Goal: Transaction & Acquisition: Purchase product/service

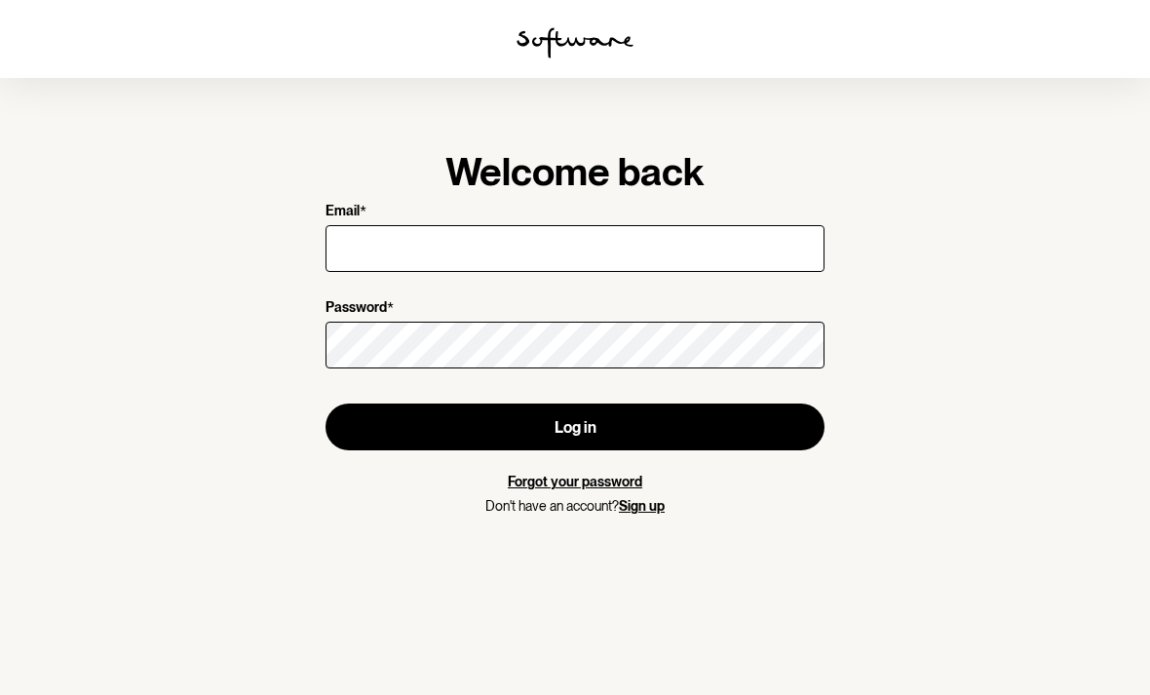
click at [712, 262] on input "Email *" at bounding box center [574, 248] width 499 height 47
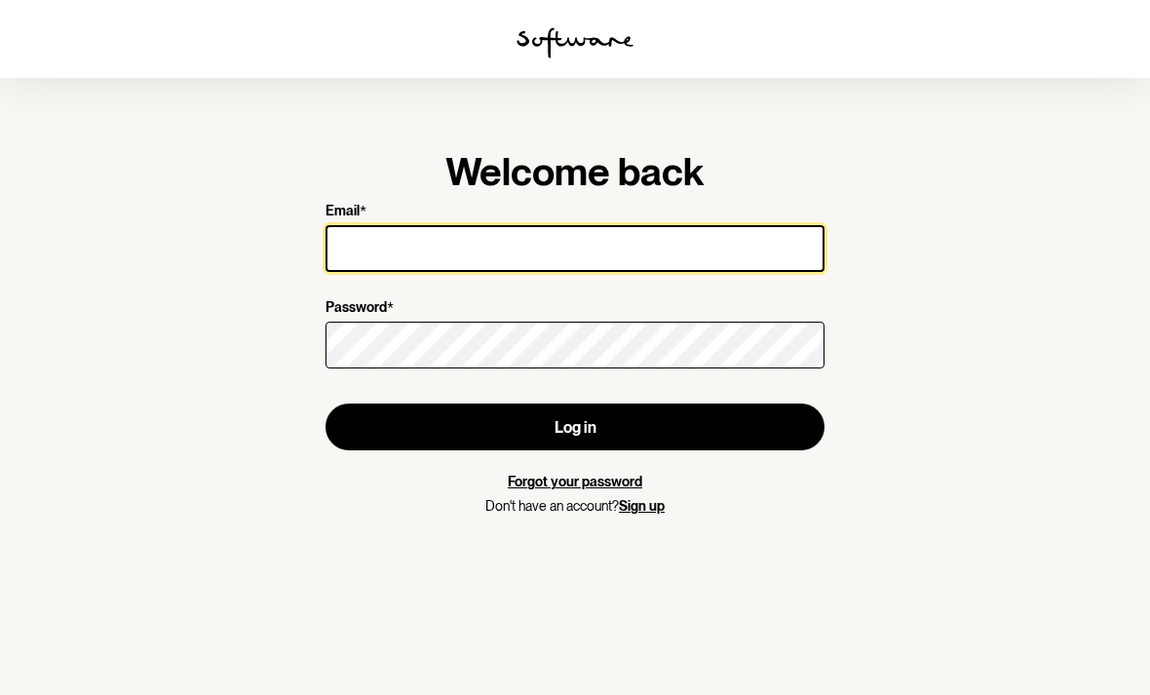
type input "[EMAIL_ADDRESS][DOMAIN_NAME]"
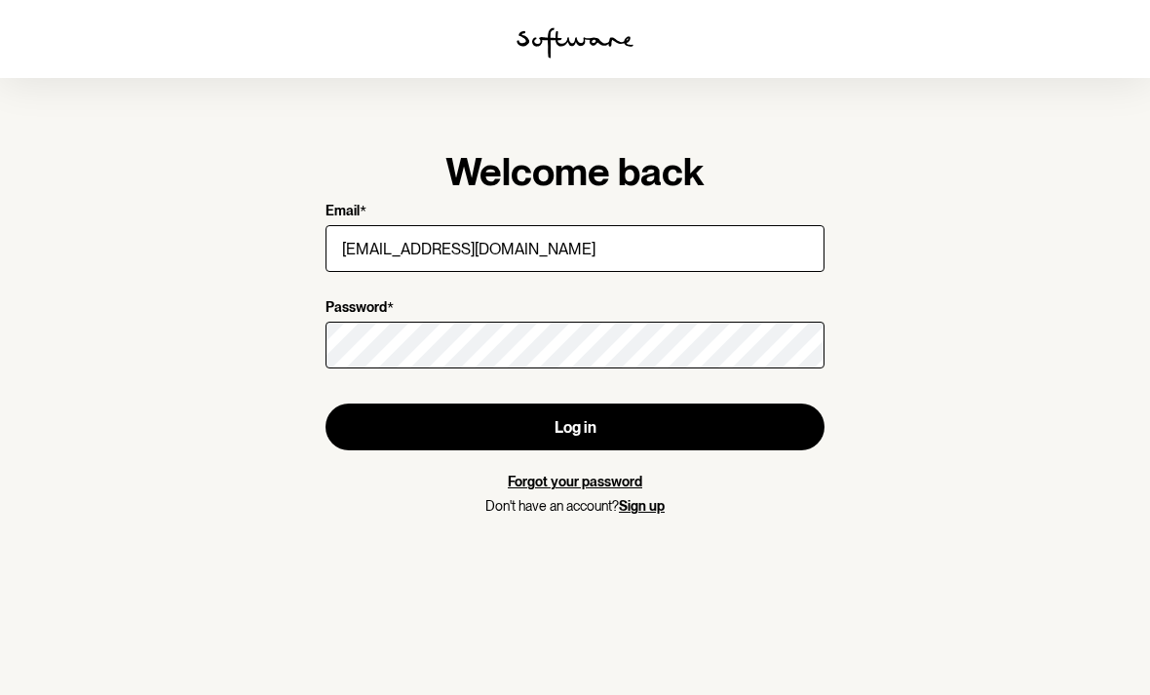
click at [575, 427] on button "Log in" at bounding box center [574, 426] width 499 height 47
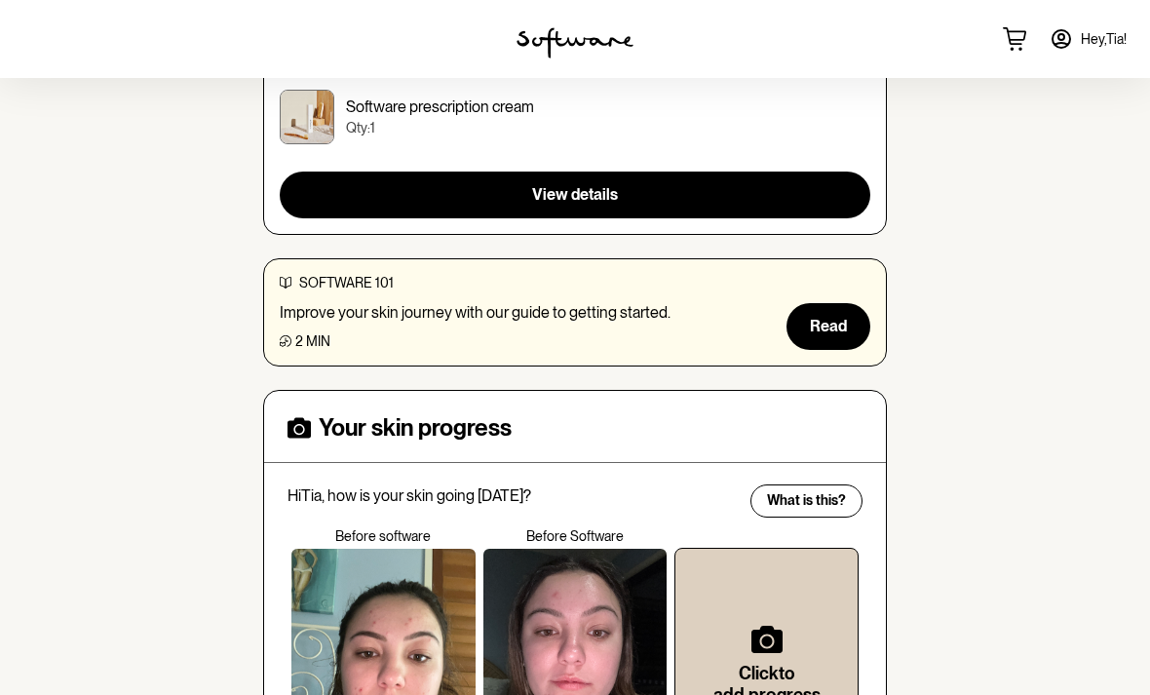
scroll to position [477, 0]
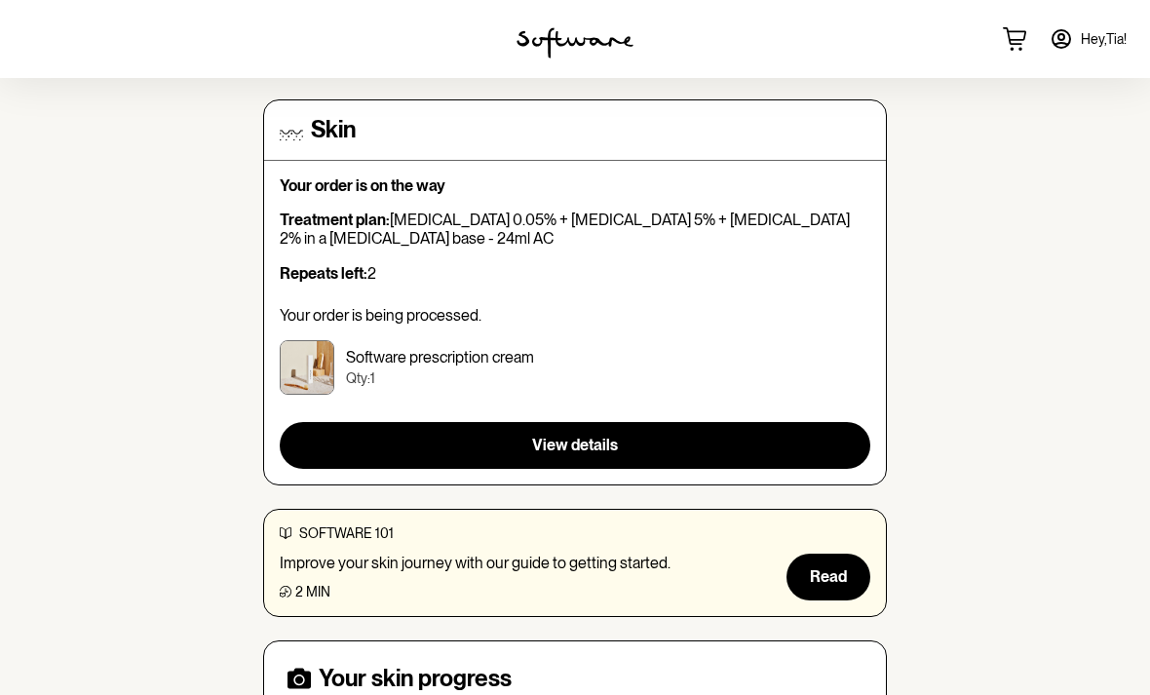
click at [741, 454] on button "View details" at bounding box center [575, 445] width 590 height 47
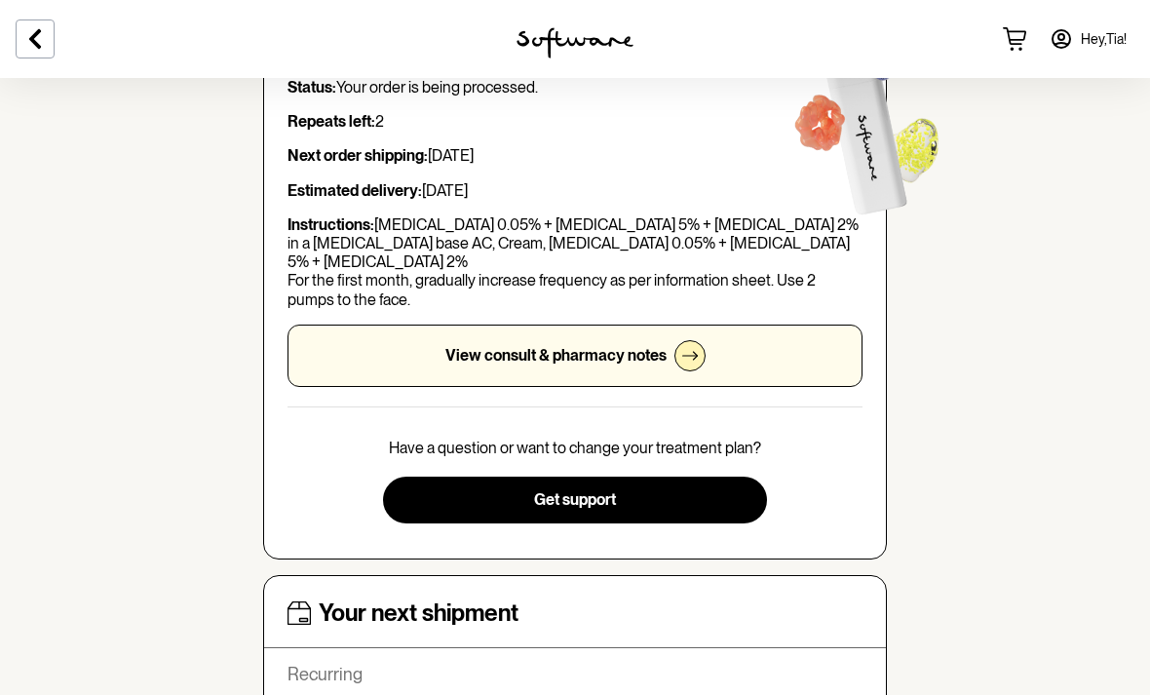
scroll to position [267, 0]
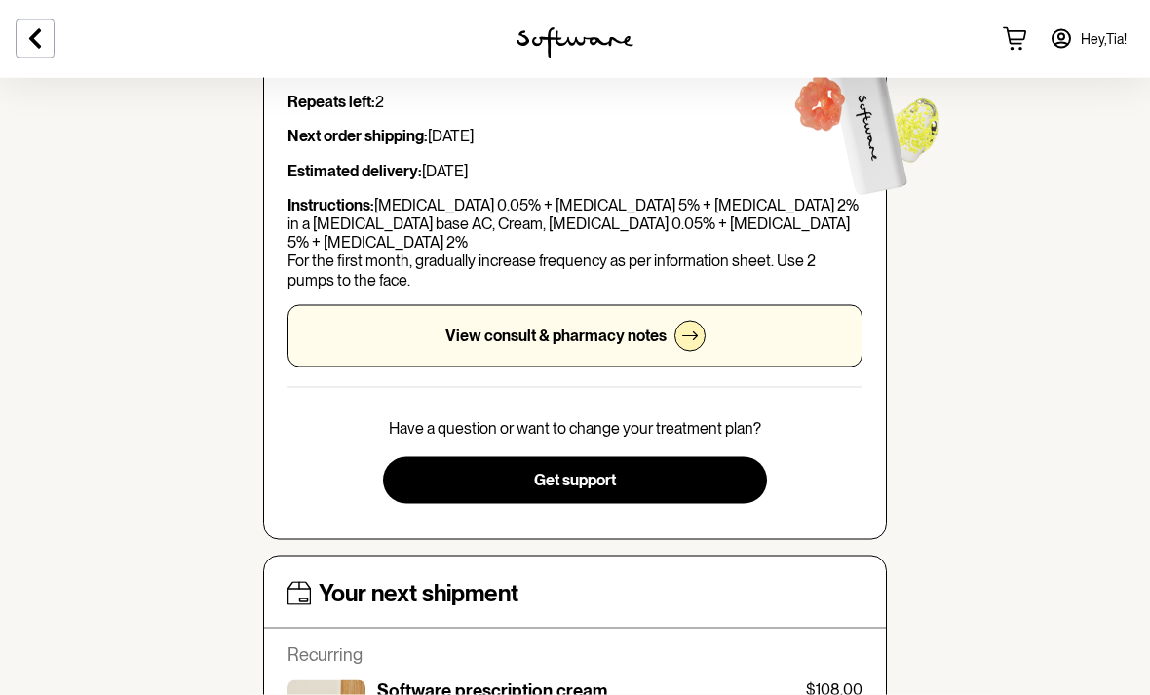
click at [731, 333] on div "View consult & pharmacy notes" at bounding box center [574, 336] width 575 height 62
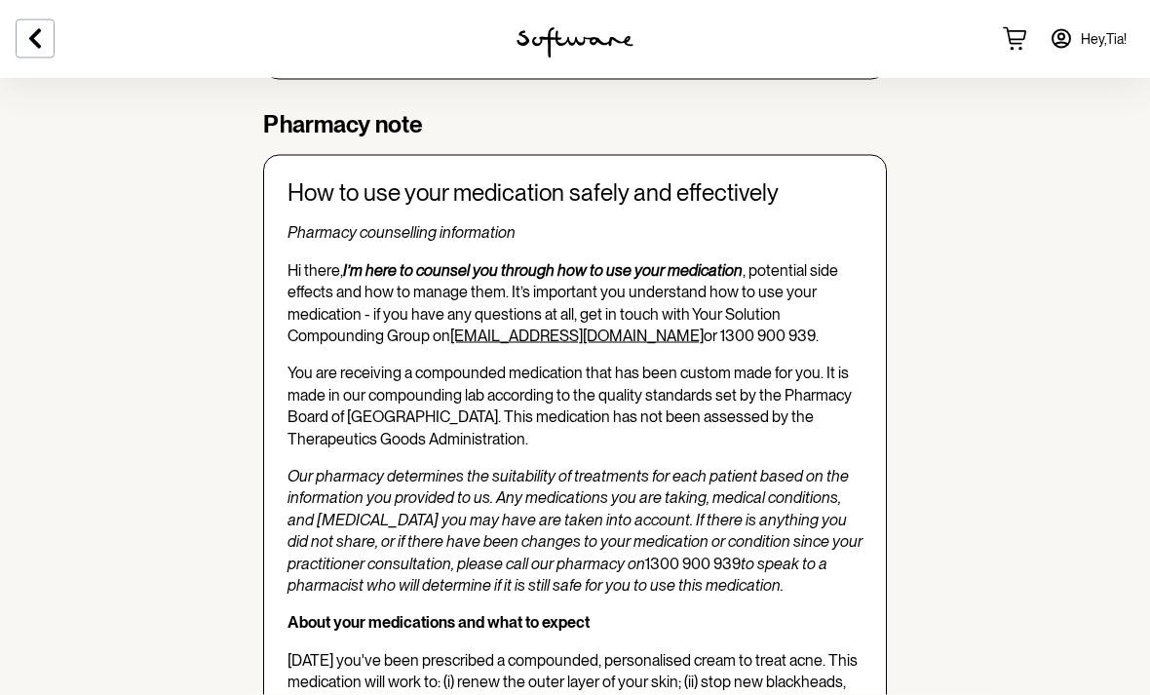
scroll to position [1953, 0]
click at [54, 43] on button at bounding box center [35, 38] width 39 height 39
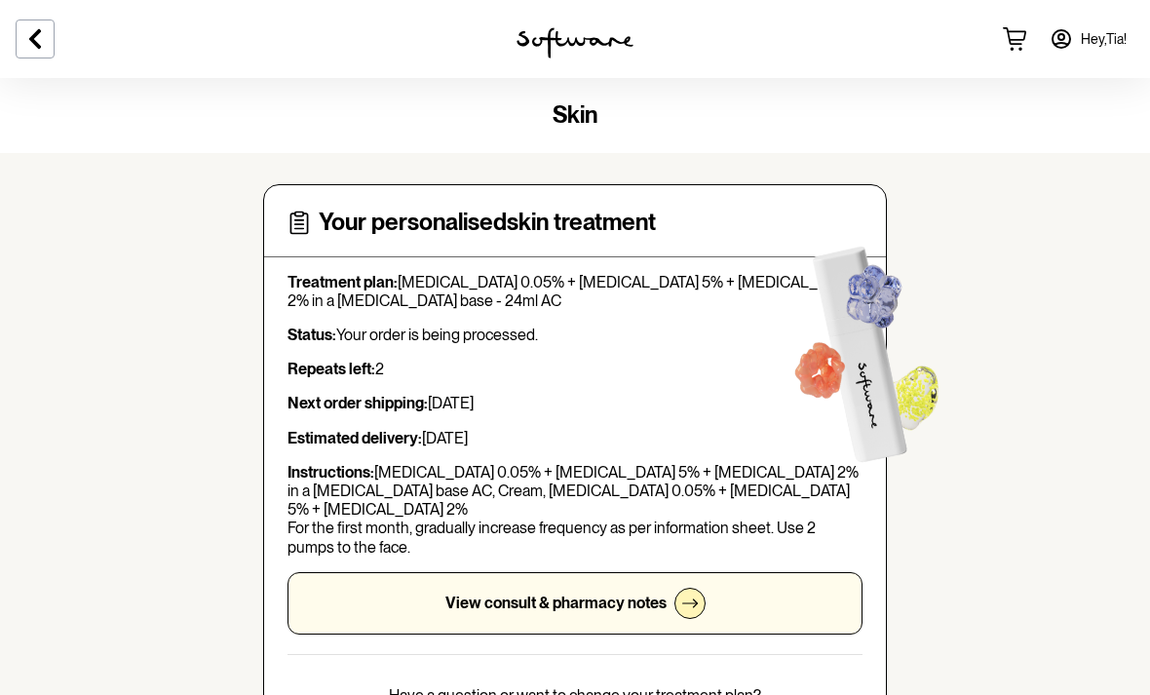
click at [1060, 33] on icon at bounding box center [1060, 38] width 23 height 23
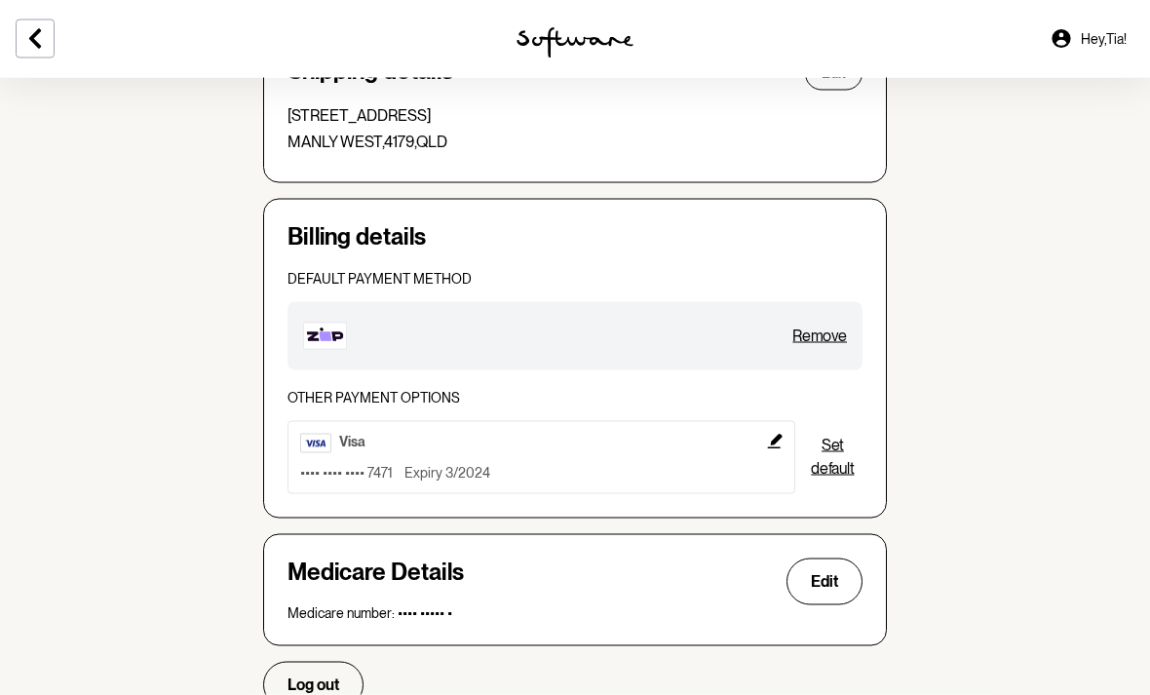
scroll to position [572, 0]
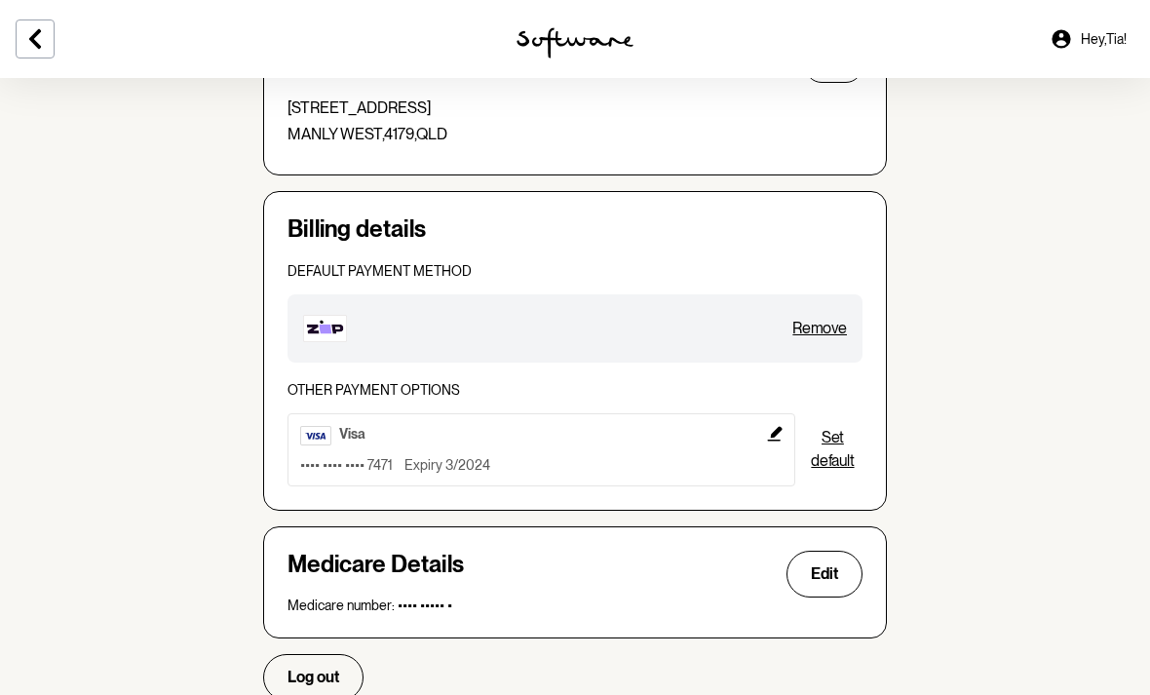
click at [825, 334] on button "Remove" at bounding box center [819, 328] width 55 height 23
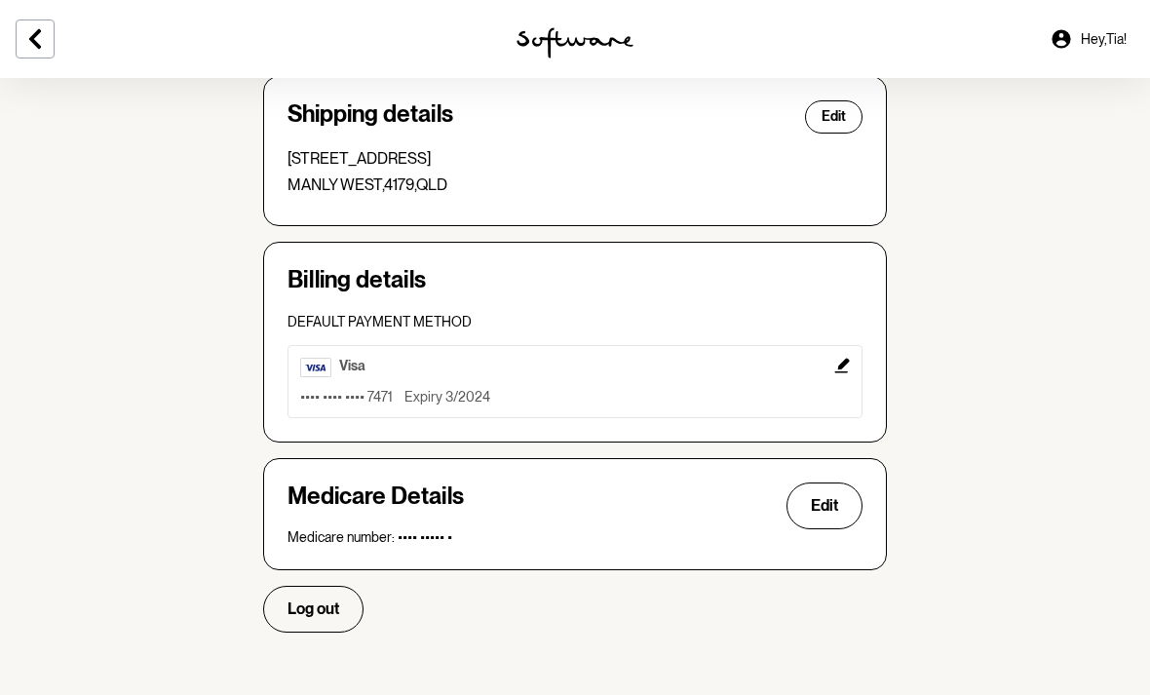
scroll to position [453, 0]
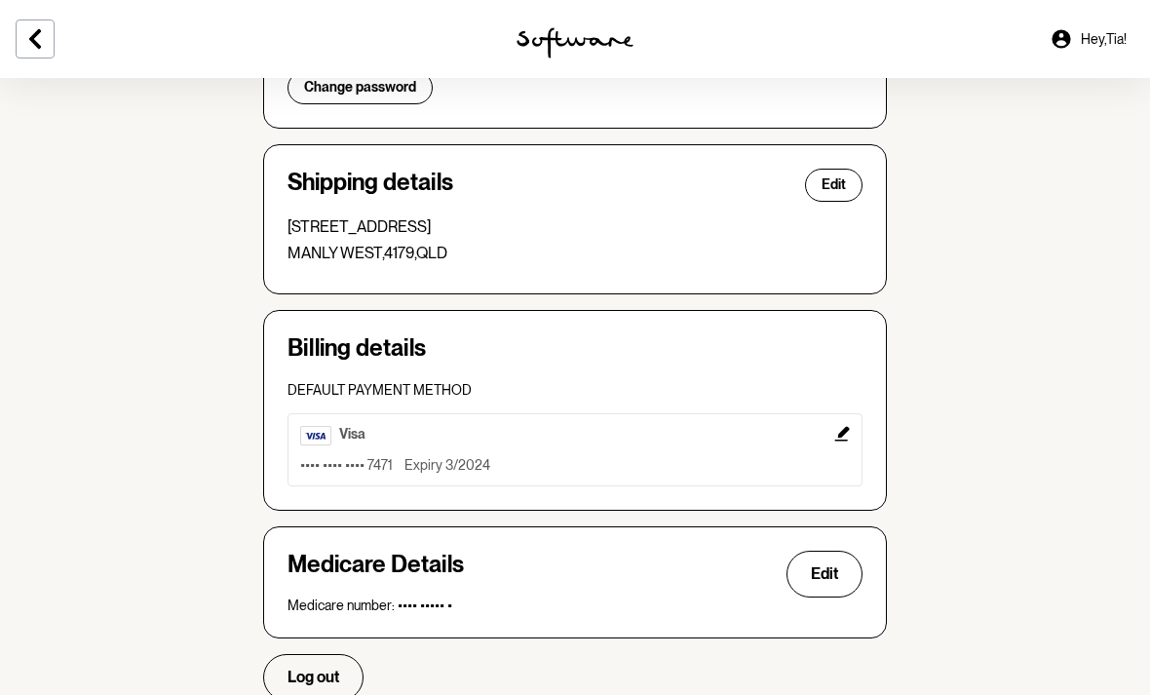
click at [850, 424] on button "visa •••• •••• •••• 7471 Expiry 3/2024" at bounding box center [574, 449] width 575 height 73
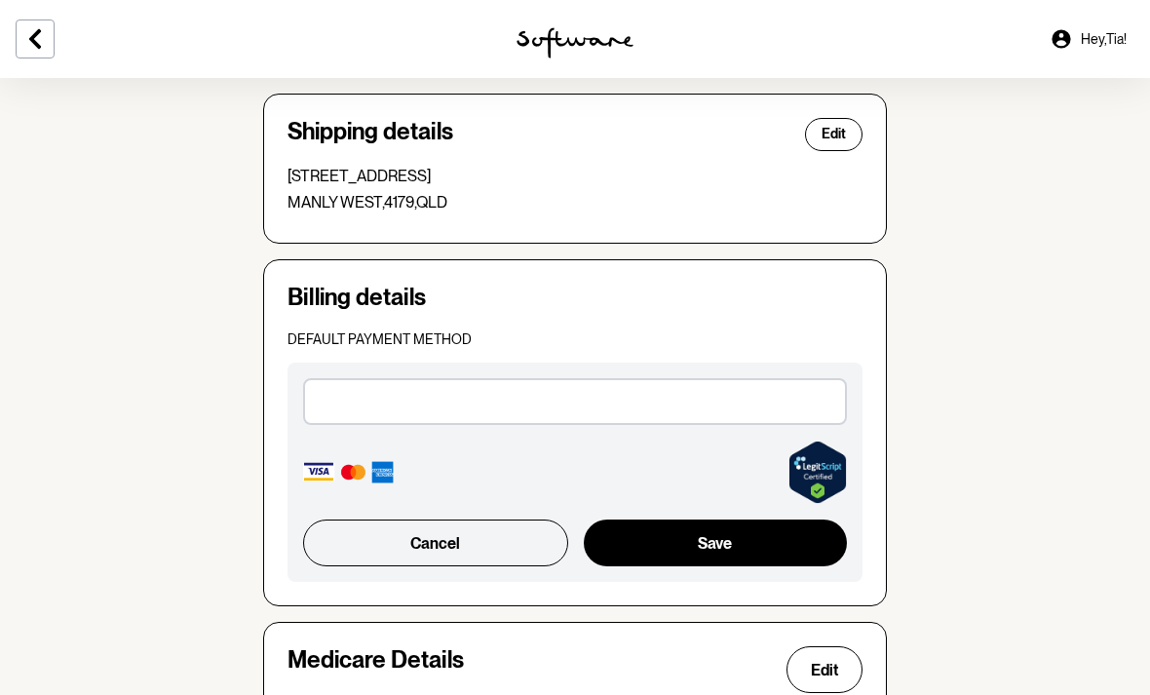
scroll to position [517, 0]
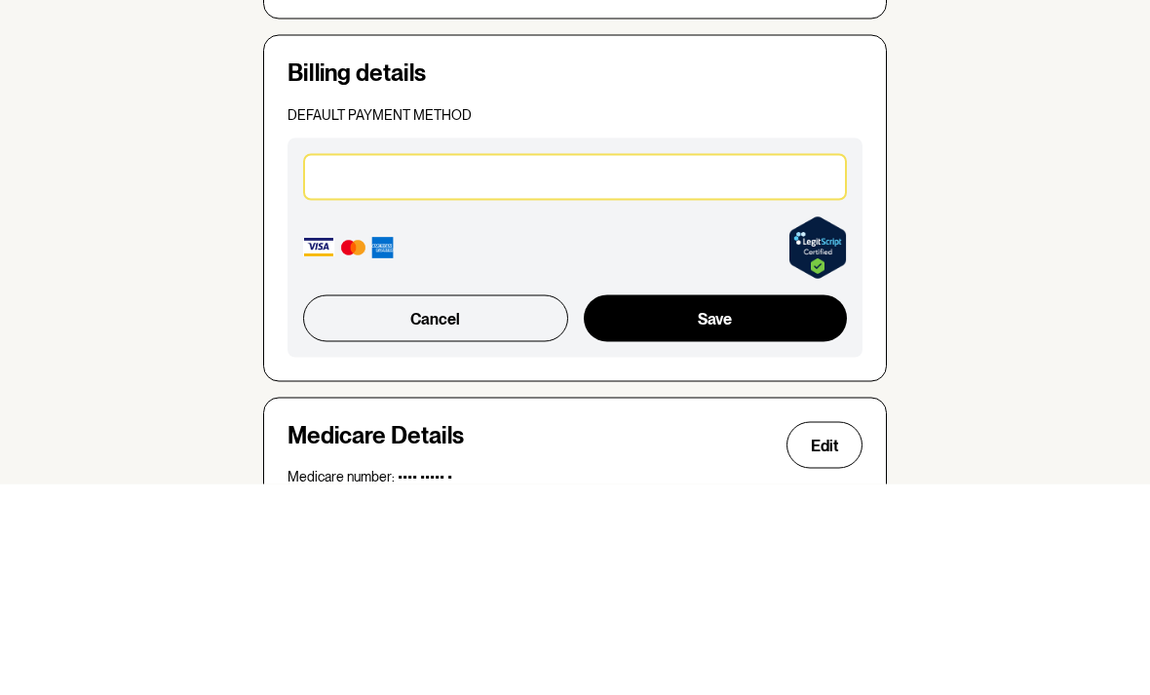
click at [748, 506] on button "Save" at bounding box center [715, 529] width 263 height 47
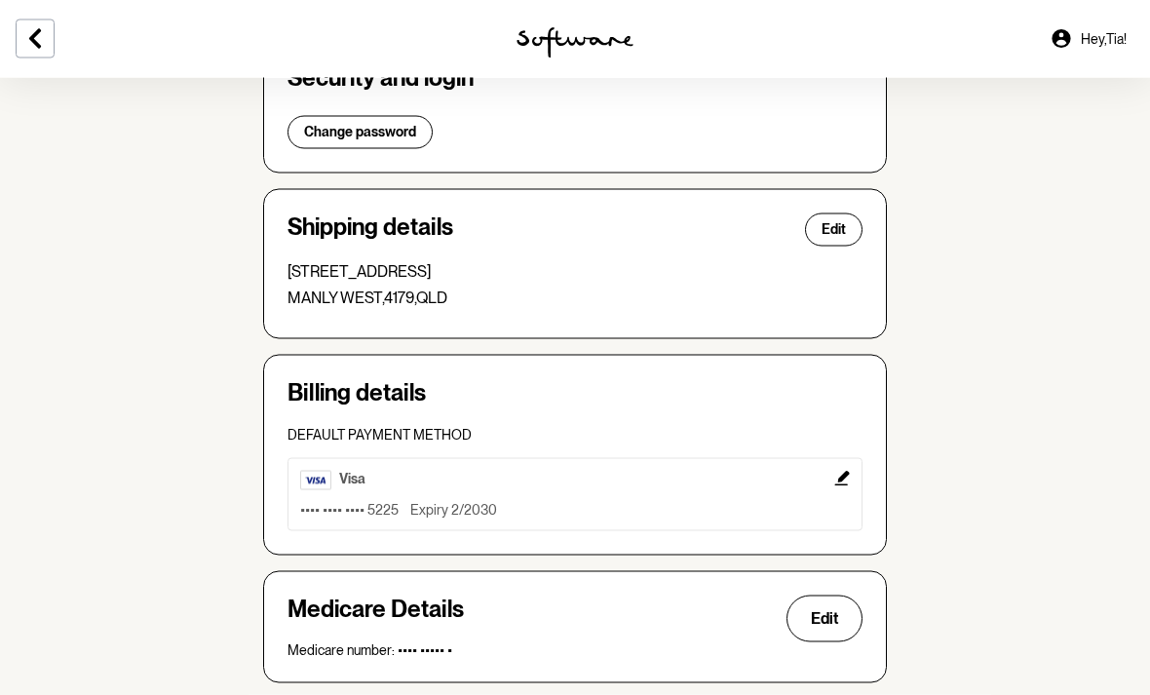
scroll to position [0, 0]
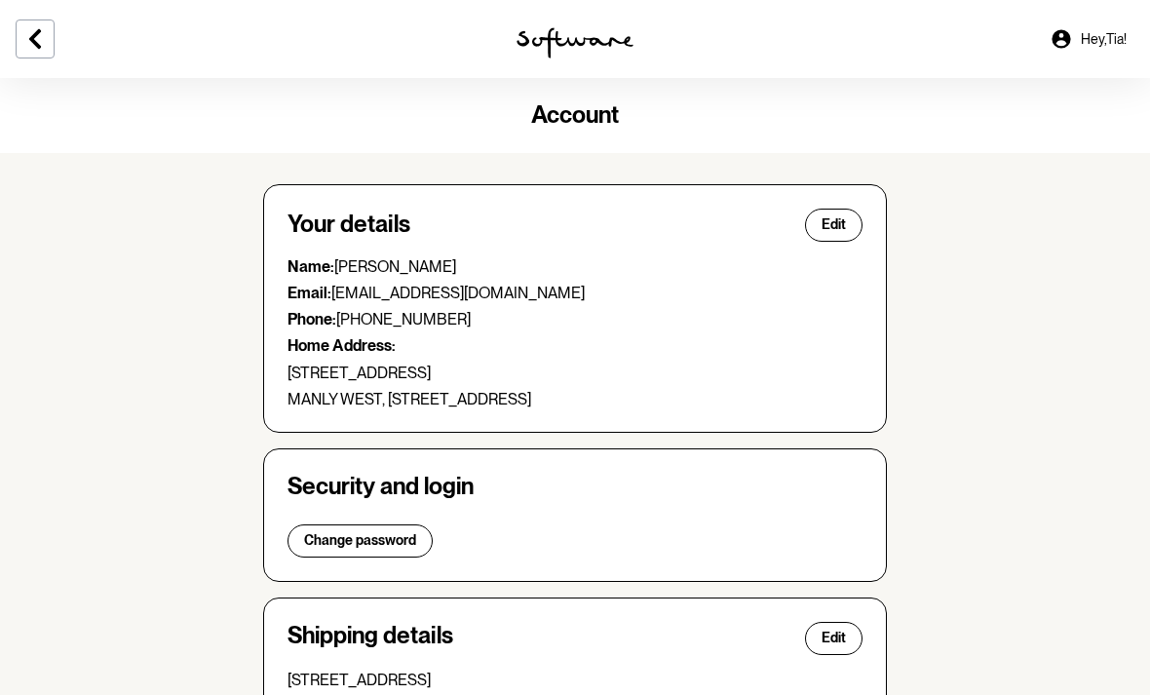
click at [47, 53] on button at bounding box center [35, 38] width 39 height 39
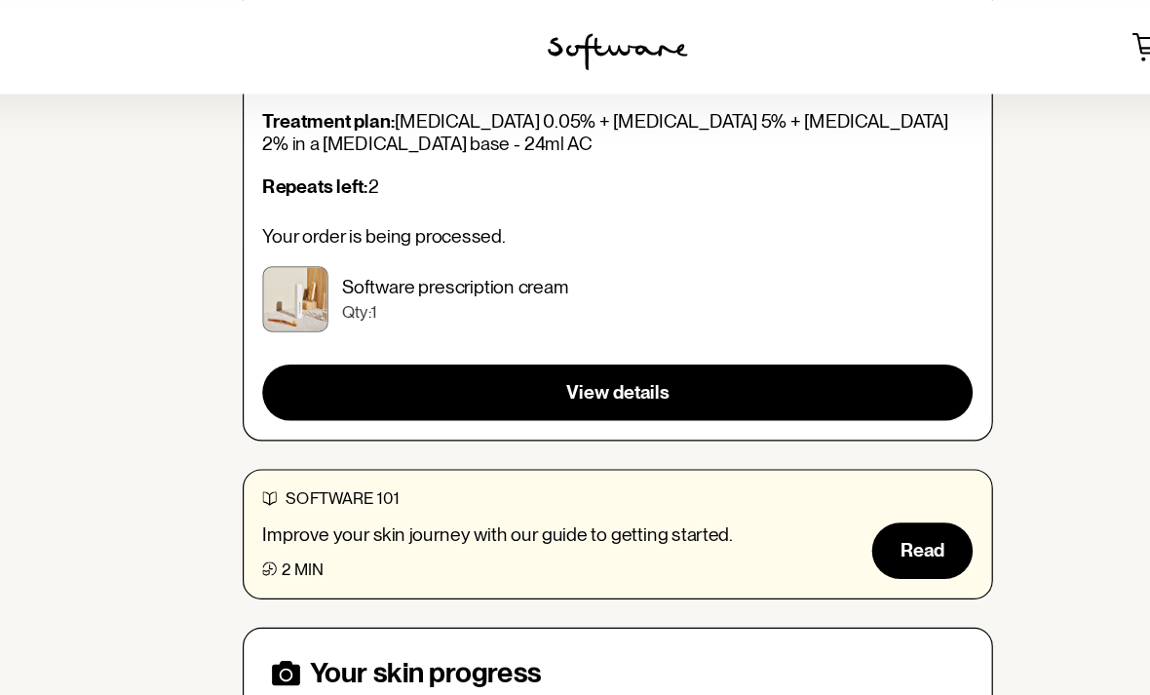
scroll to position [271, 0]
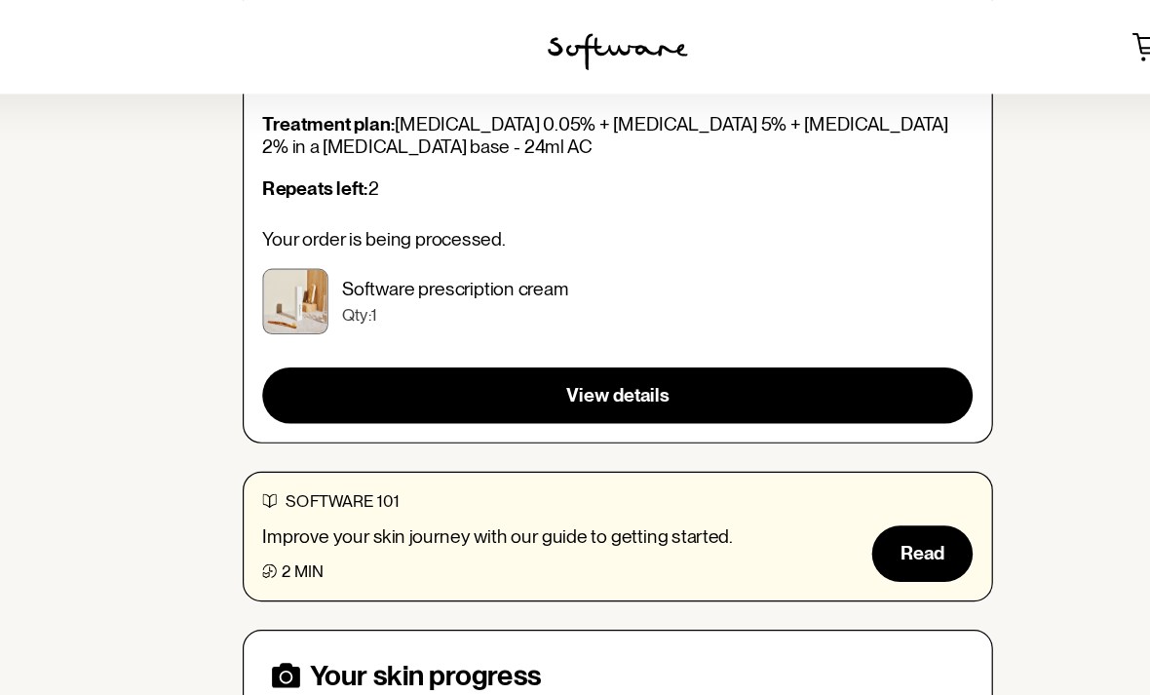
click at [553, 319] on span "View details" at bounding box center [575, 328] width 86 height 19
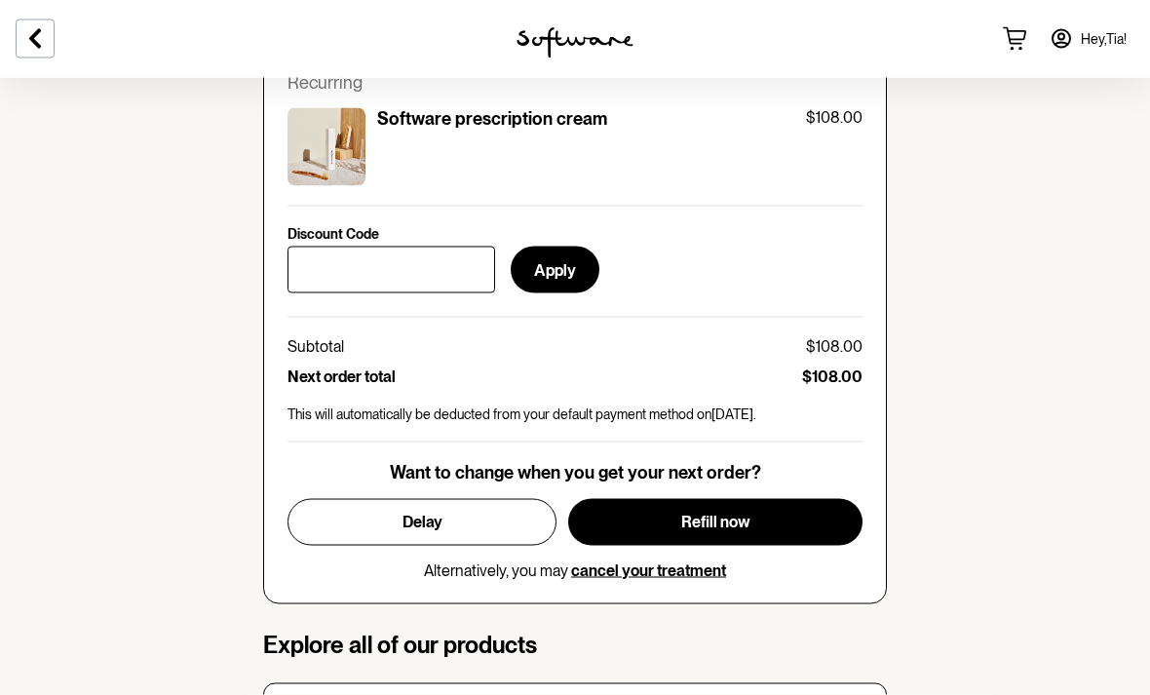
scroll to position [840, 0]
click at [745, 512] on span "Refill now" at bounding box center [715, 521] width 69 height 19
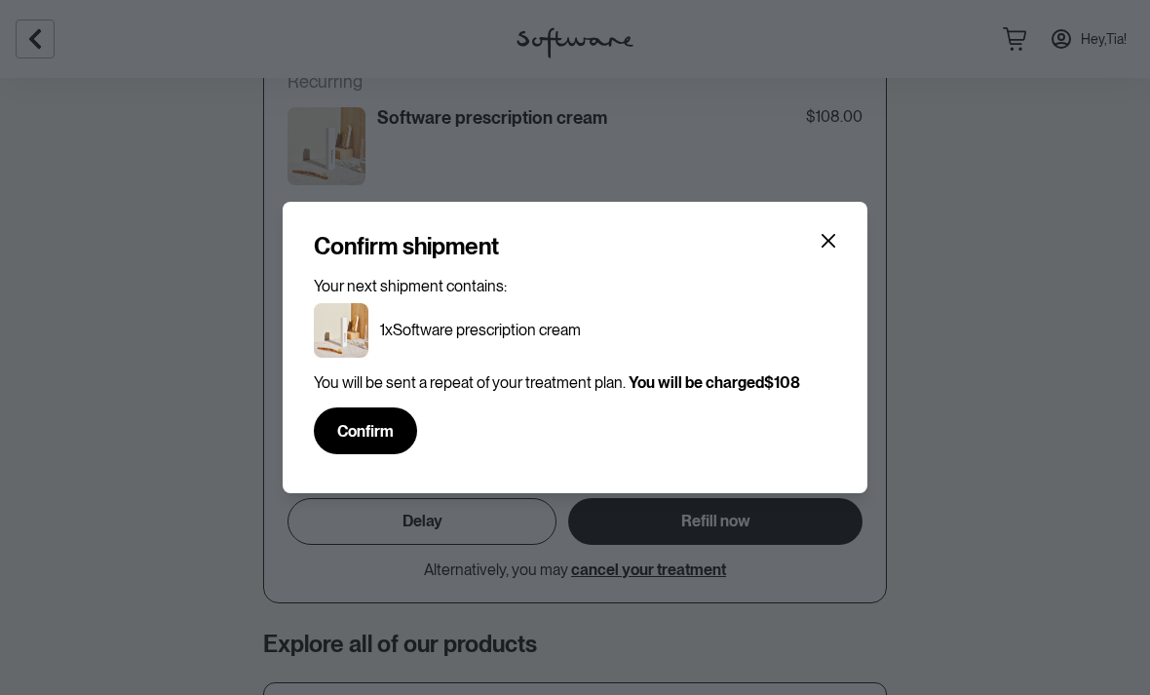
click at [381, 427] on span "Confirm" at bounding box center [365, 431] width 57 height 19
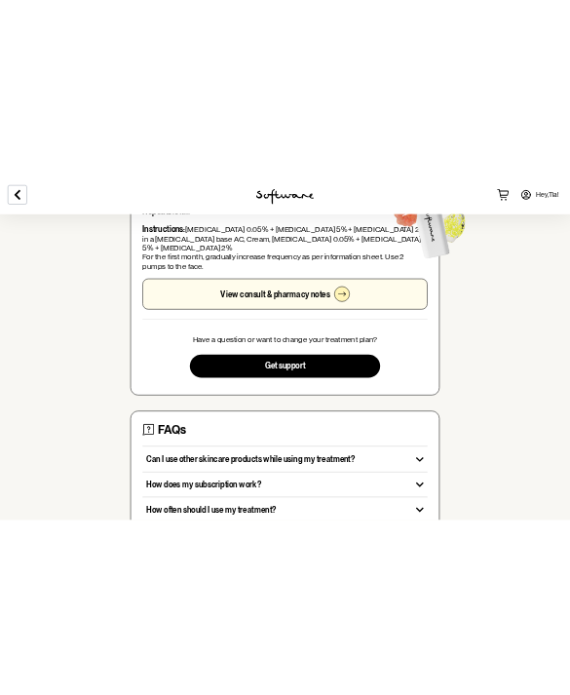
scroll to position [0, 0]
